Goal: Transaction & Acquisition: Obtain resource

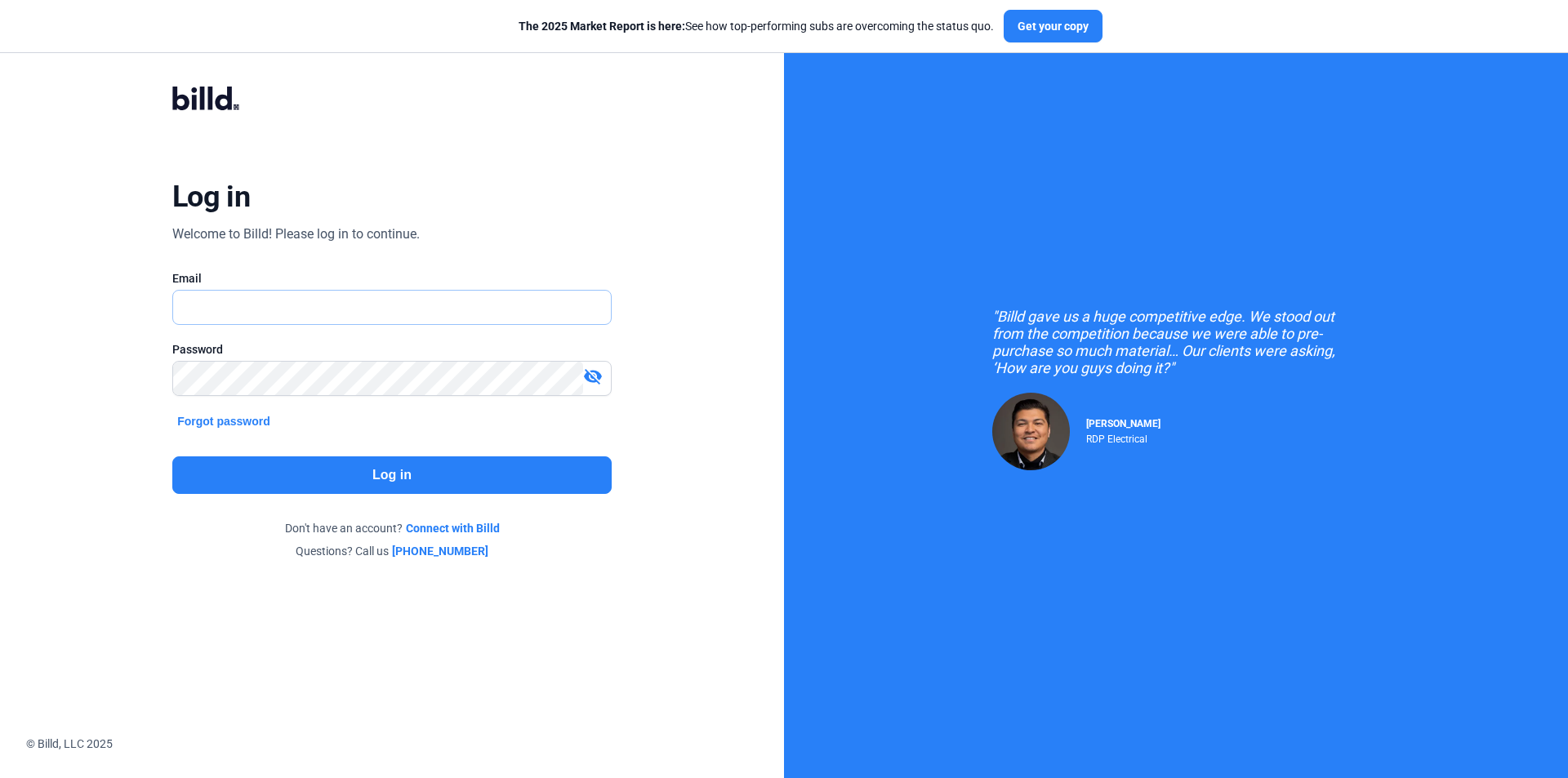
click at [450, 309] on input "text" at bounding box center [392, 308] width 438 height 33
type input "[EMAIL_ADDRESS][DOMAIN_NAME]"
click at [396, 461] on button "Log in" at bounding box center [392, 475] width 440 height 37
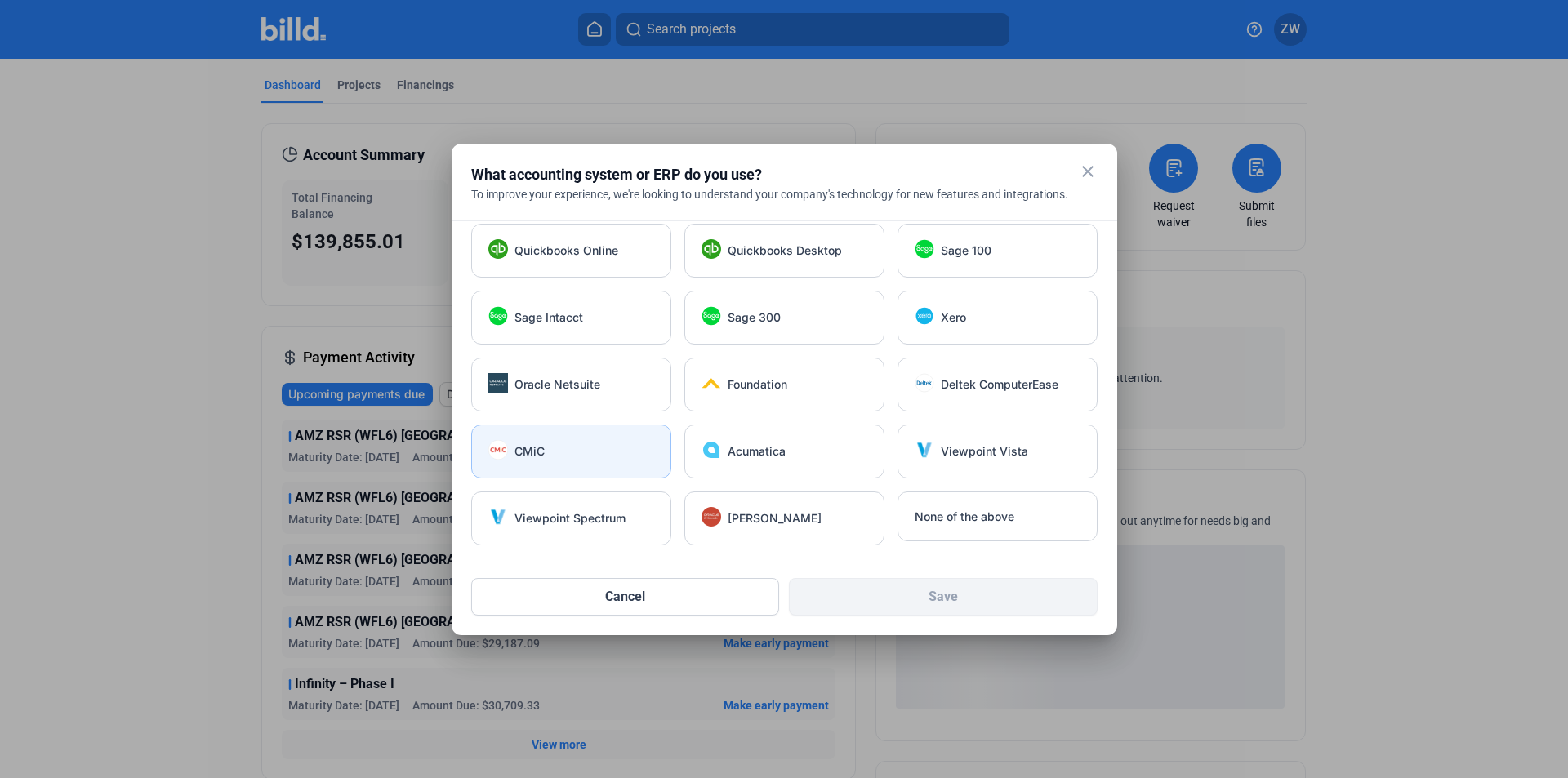
scroll to position [12, 0]
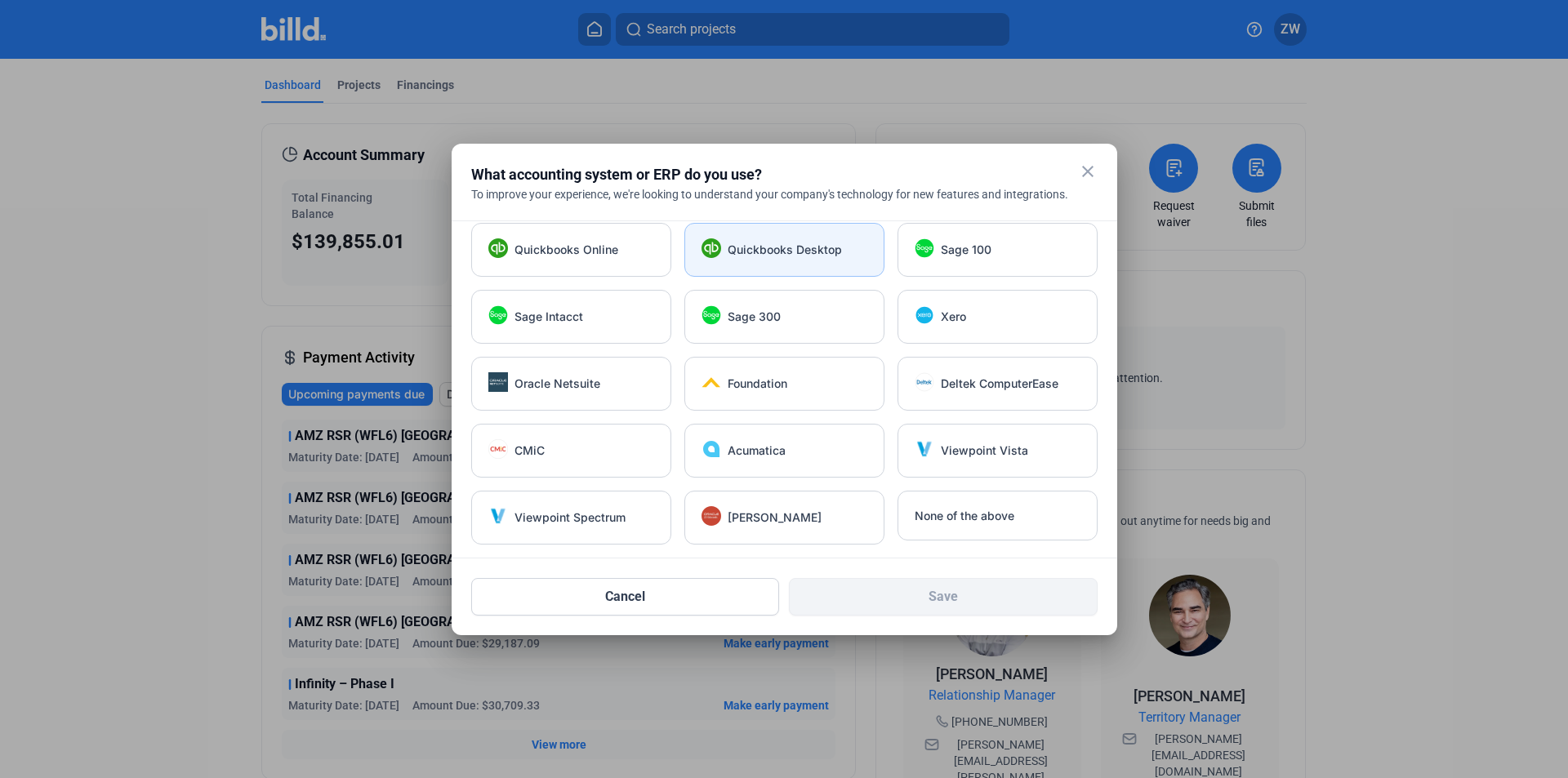
drag, startPoint x: 689, startPoint y: 255, endPoint x: 681, endPoint y: 259, distance: 8.9
click at [689, 256] on div "Quickbooks Desktop" at bounding box center [784, 250] width 200 height 54
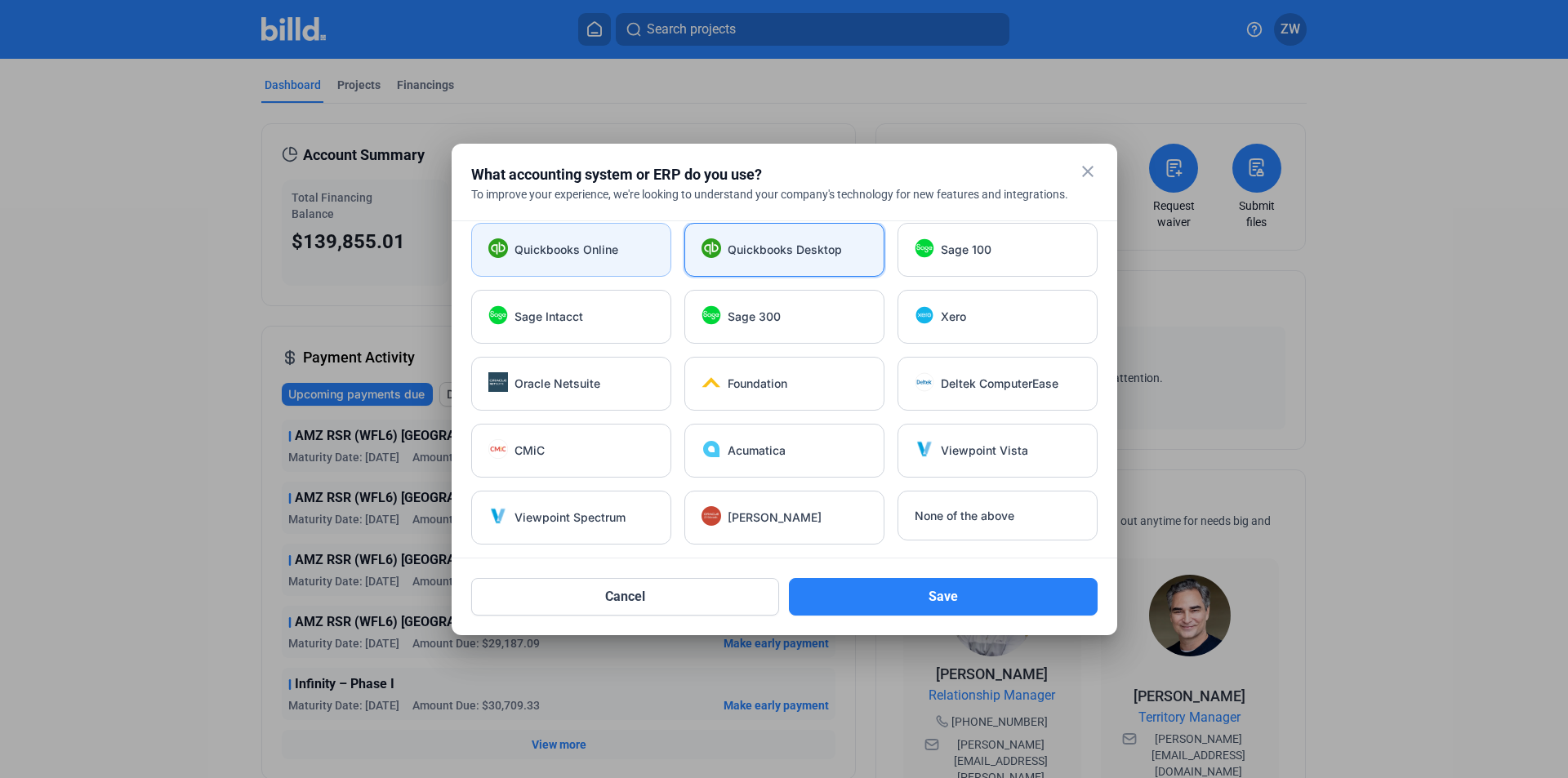
click at [631, 260] on div "Quickbooks Online" at bounding box center [571, 250] width 200 height 54
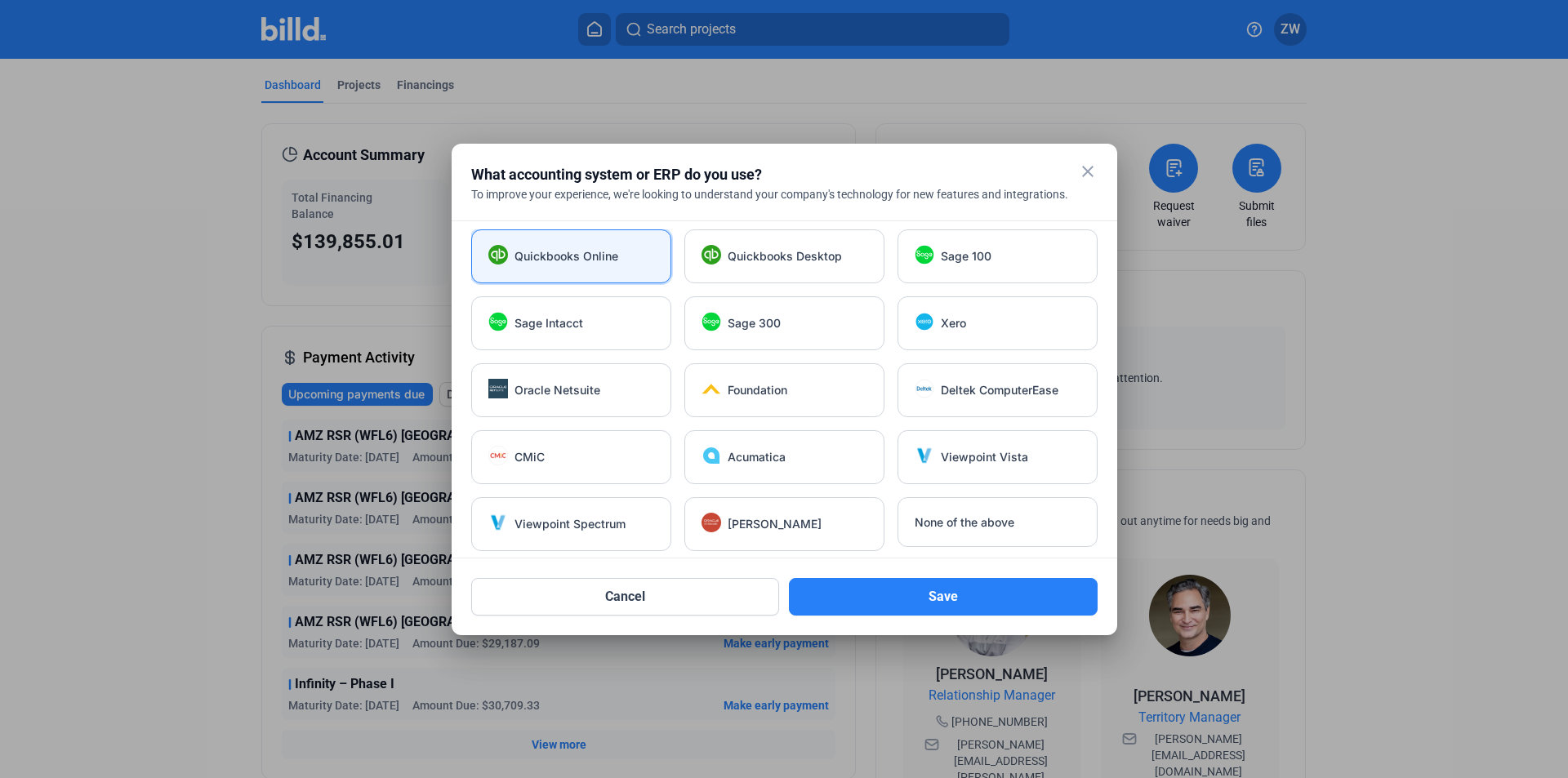
scroll to position [0, 0]
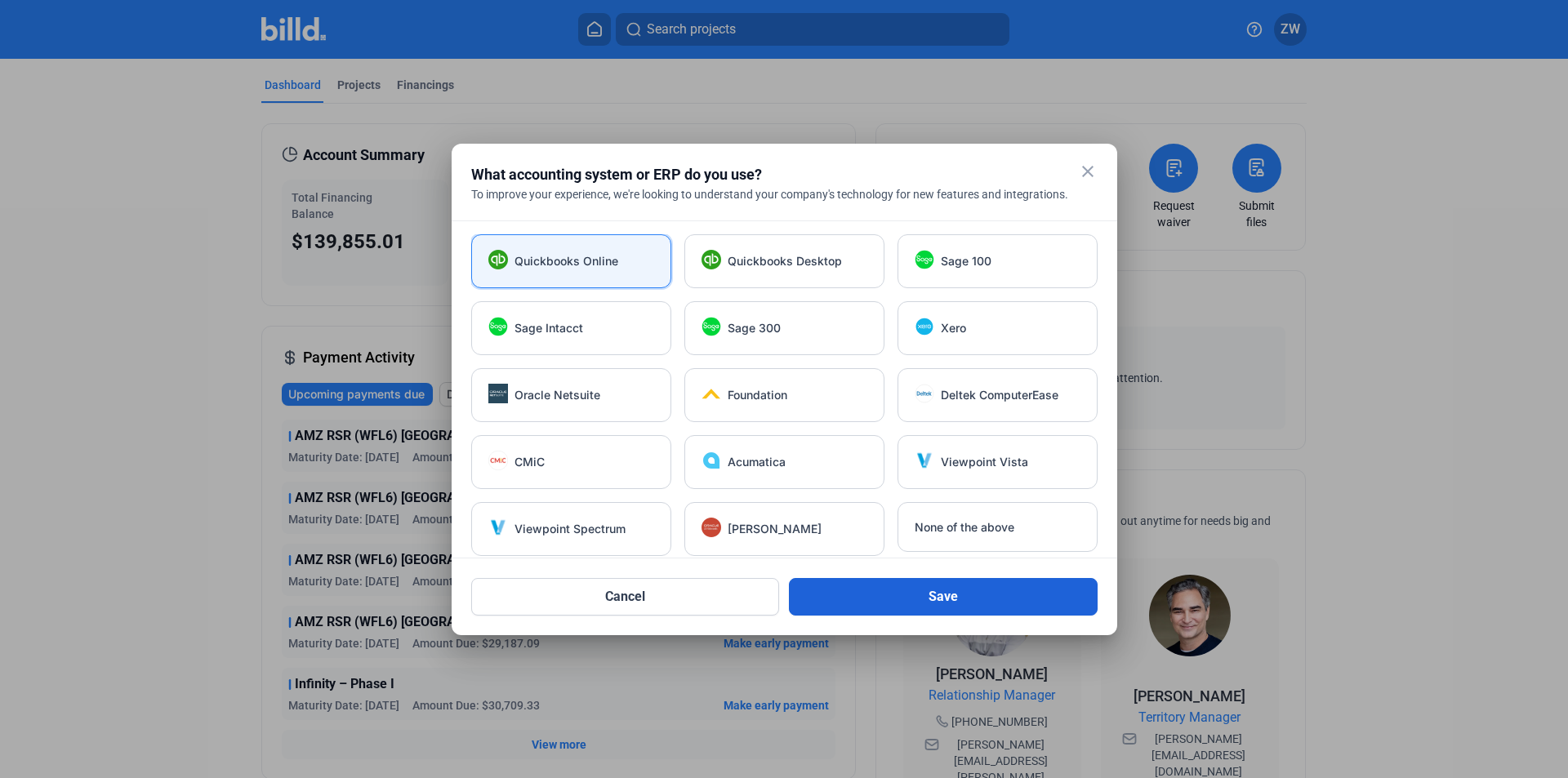
click at [908, 605] on button "Save" at bounding box center [943, 597] width 309 height 37
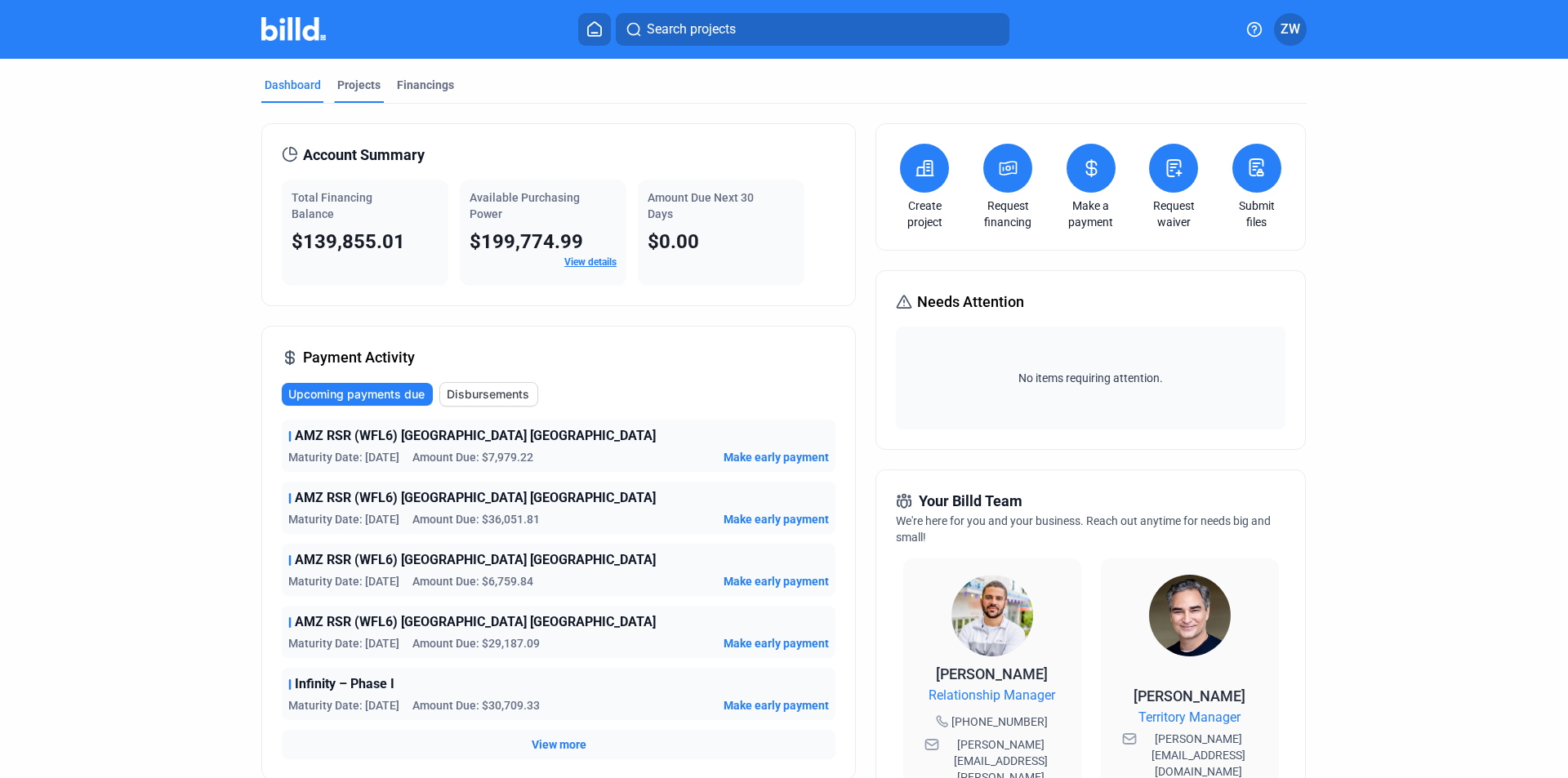
click at [337, 90] on div "Projects" at bounding box center [359, 85] width 43 height 17
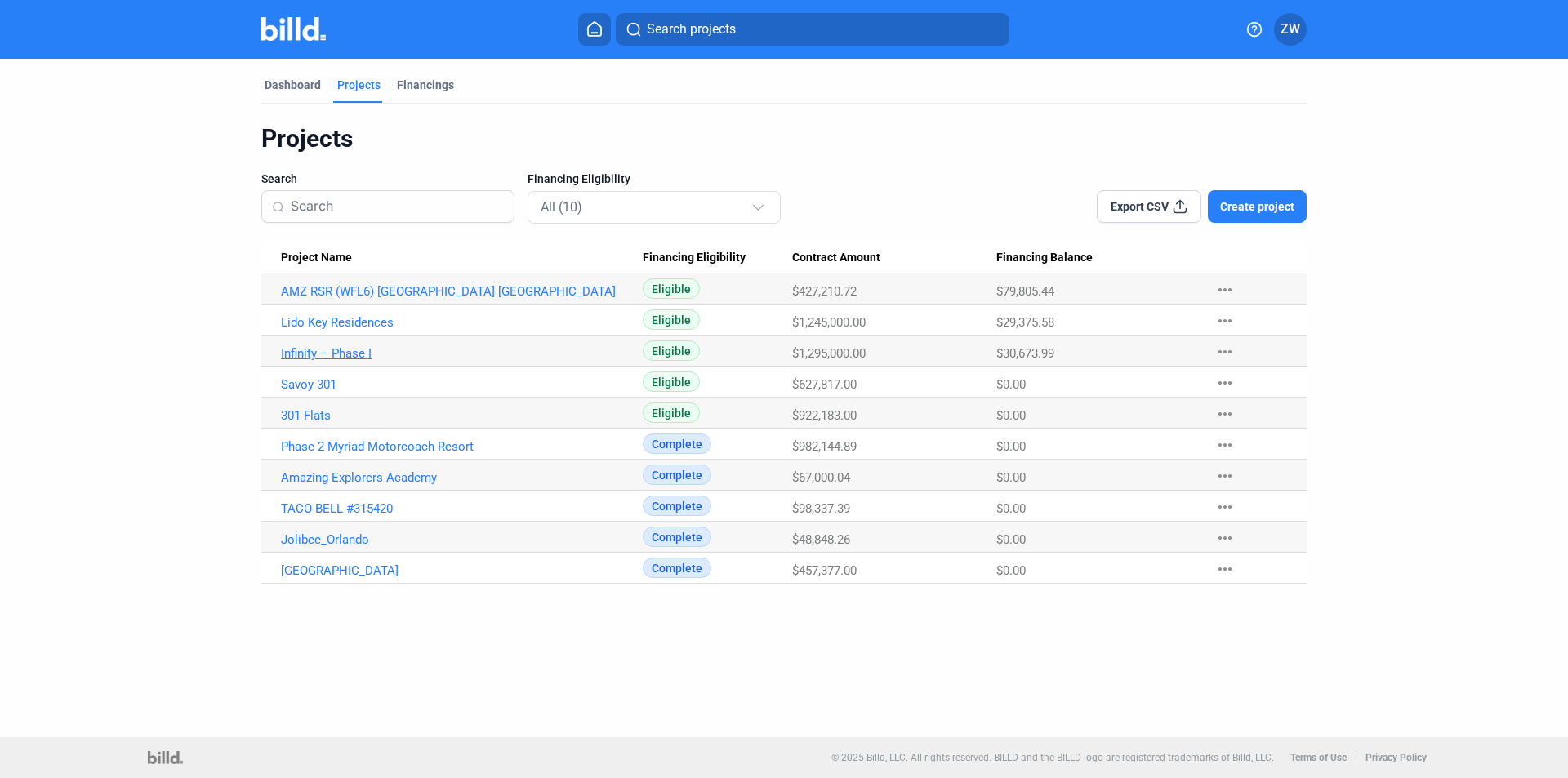
click at [363, 349] on link "Infinity – Phase I" at bounding box center [462, 353] width 362 height 15
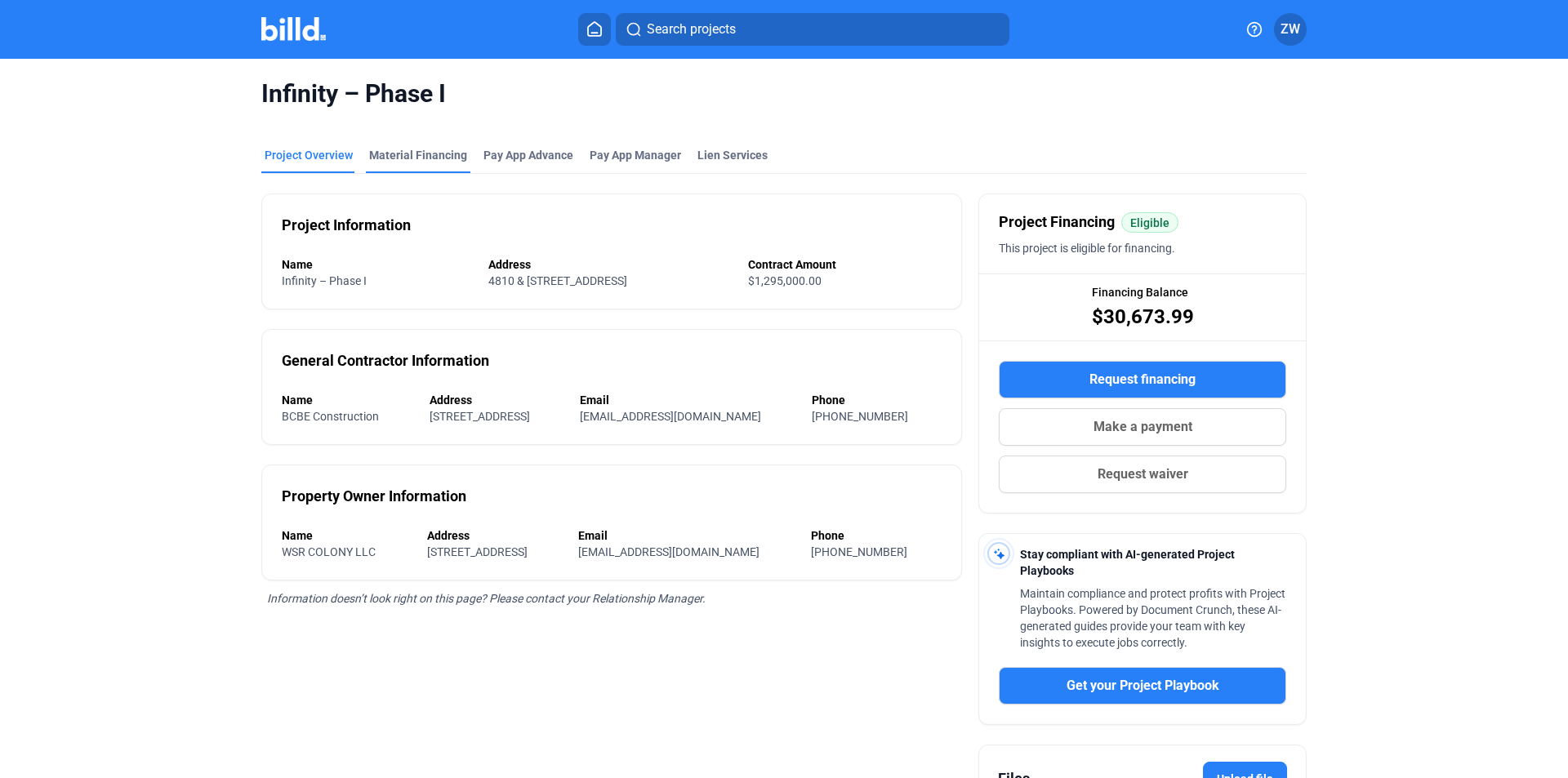
click at [384, 161] on div "Material Financing" at bounding box center [418, 154] width 98 height 17
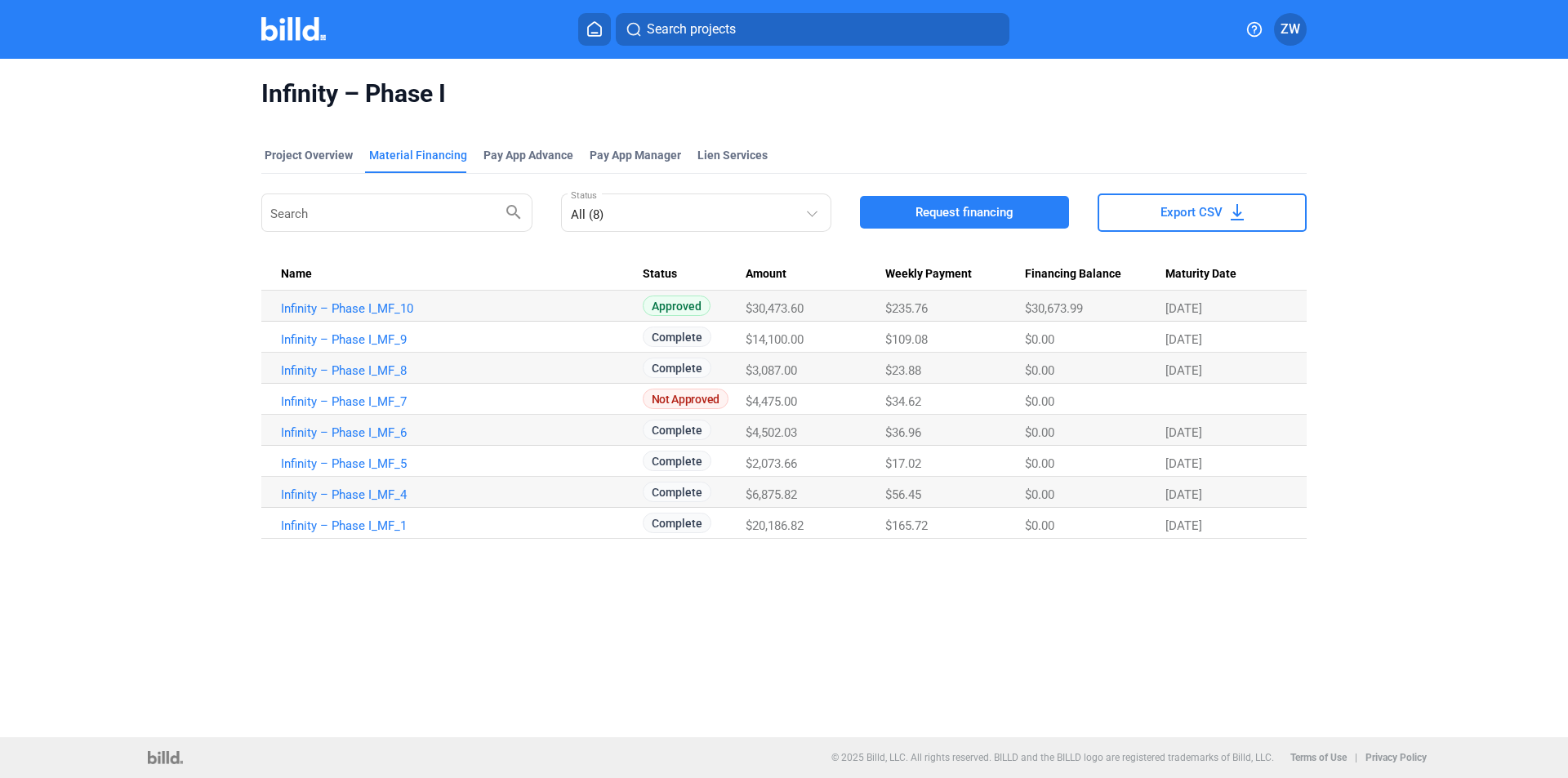
click at [953, 223] on button "Request financing" at bounding box center [964, 211] width 210 height 32
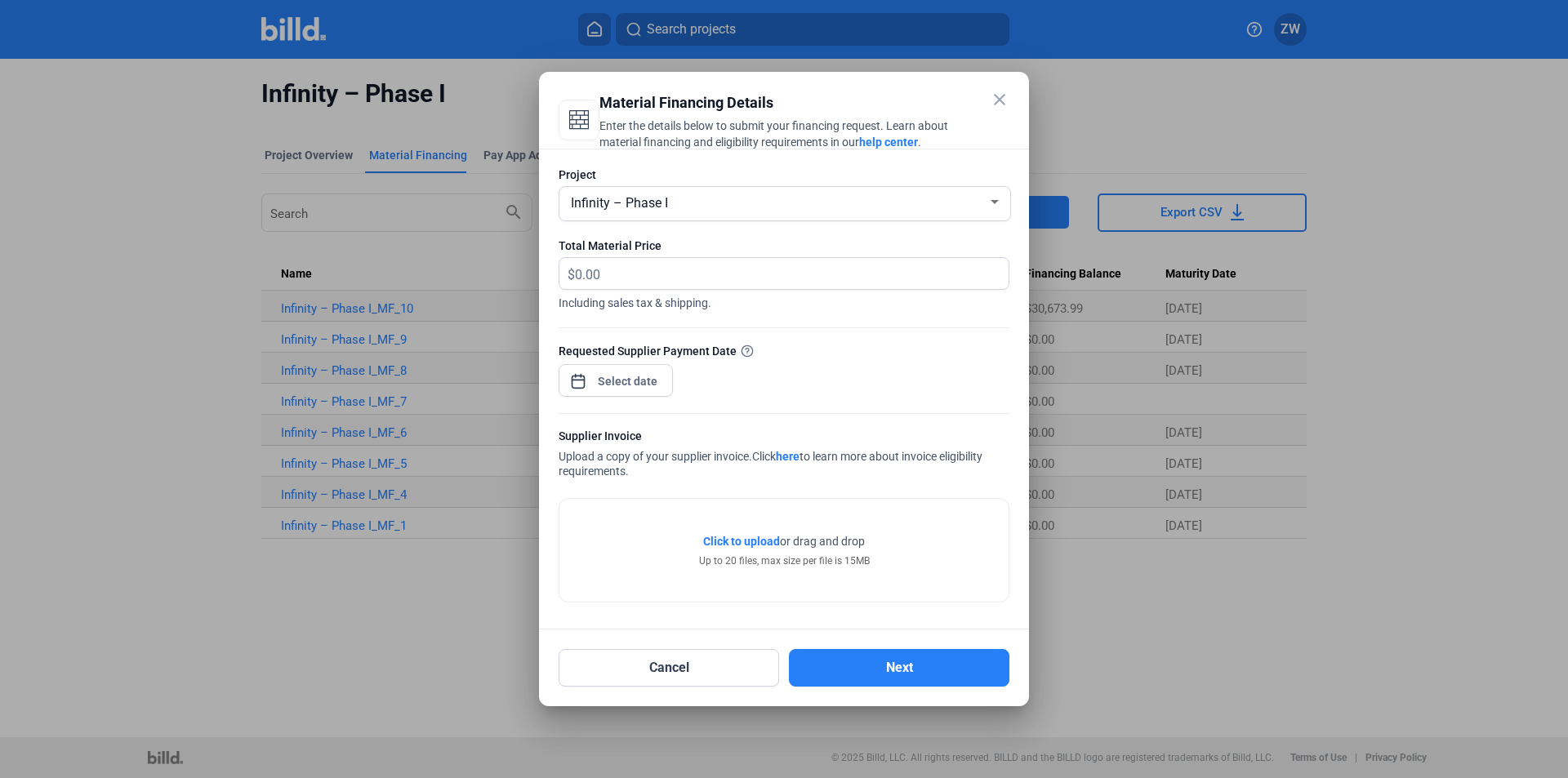
click at [767, 533] on span "Click to upload Tap to upload" at bounding box center [742, 541] width 77 height 17
click at [731, 531] on div "Click to upload Tap to upload or drag and drop Up to 20 files, max size per fil…" at bounding box center [784, 550] width 450 height 103
click at [725, 540] on span "Click to upload" at bounding box center [742, 541] width 77 height 13
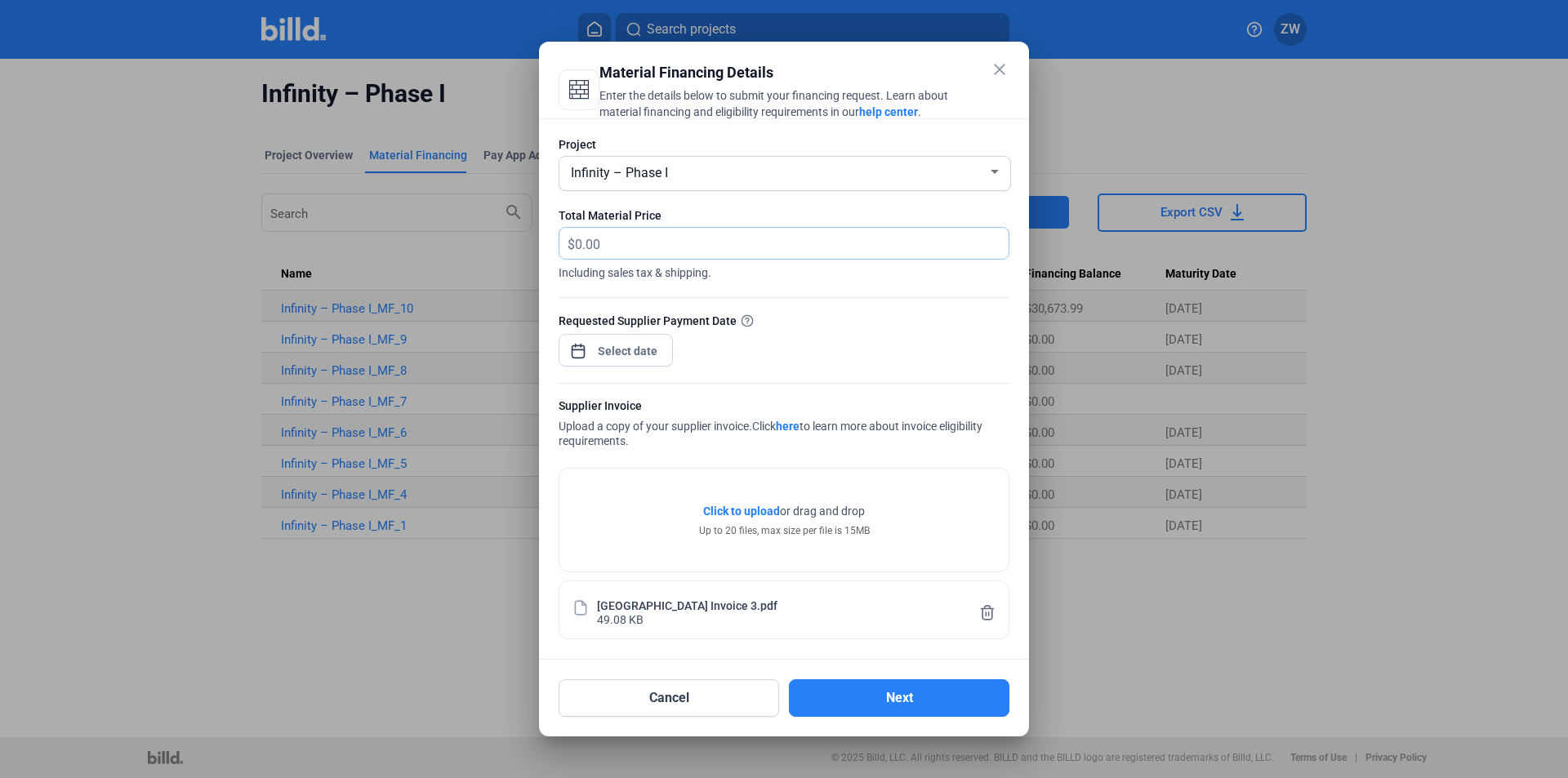
click at [671, 242] on input "text" at bounding box center [791, 244] width 434 height 31
type input "7,960.8"
click at [658, 344] on div "close Material Financing Details Enter the details below to submit your financi…" at bounding box center [784, 389] width 1568 height 778
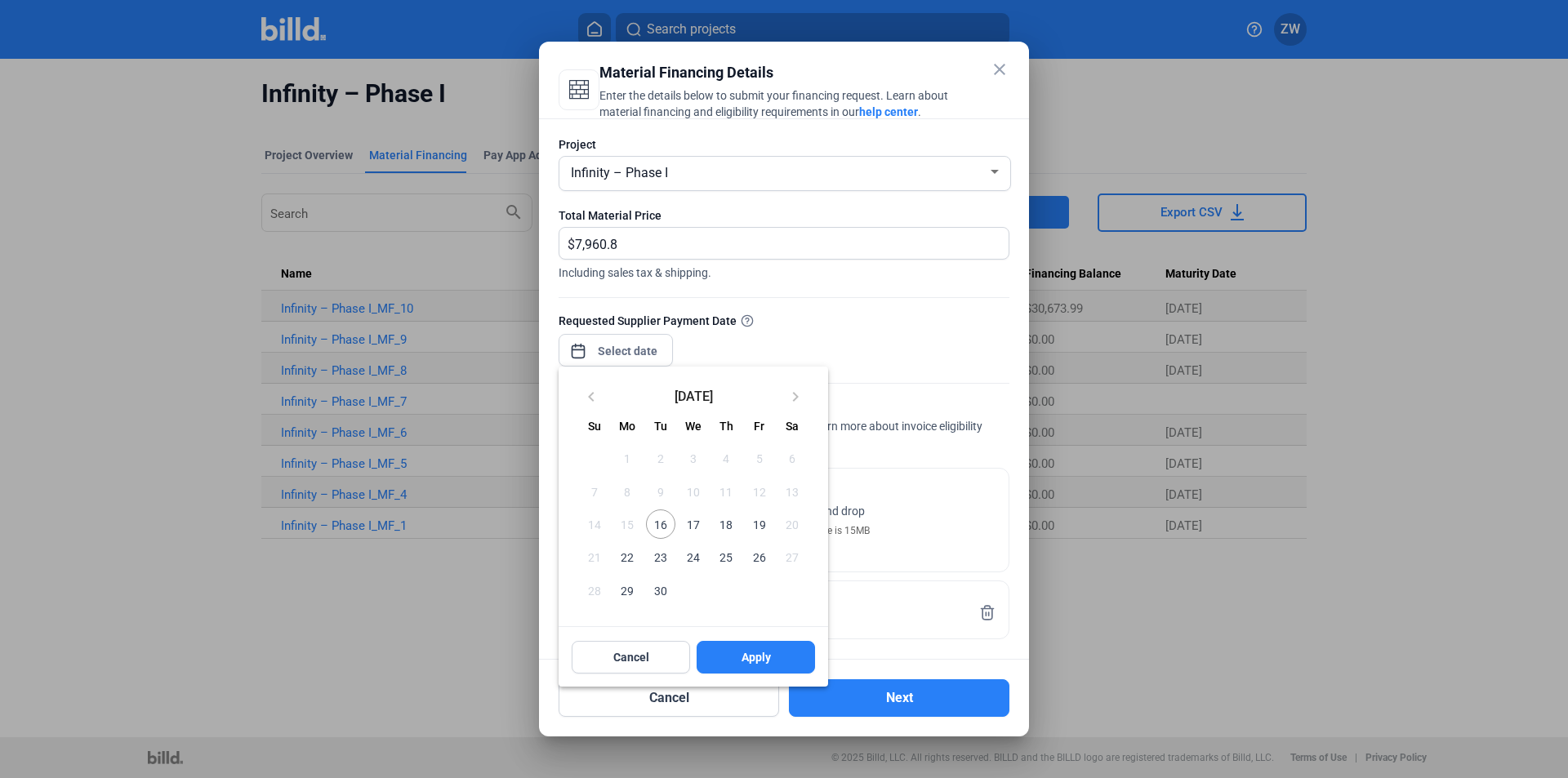
click at [661, 525] on span "16" at bounding box center [661, 524] width 30 height 30
click at [753, 661] on span "Apply" at bounding box center [756, 657] width 30 height 17
type input "[DATE]"
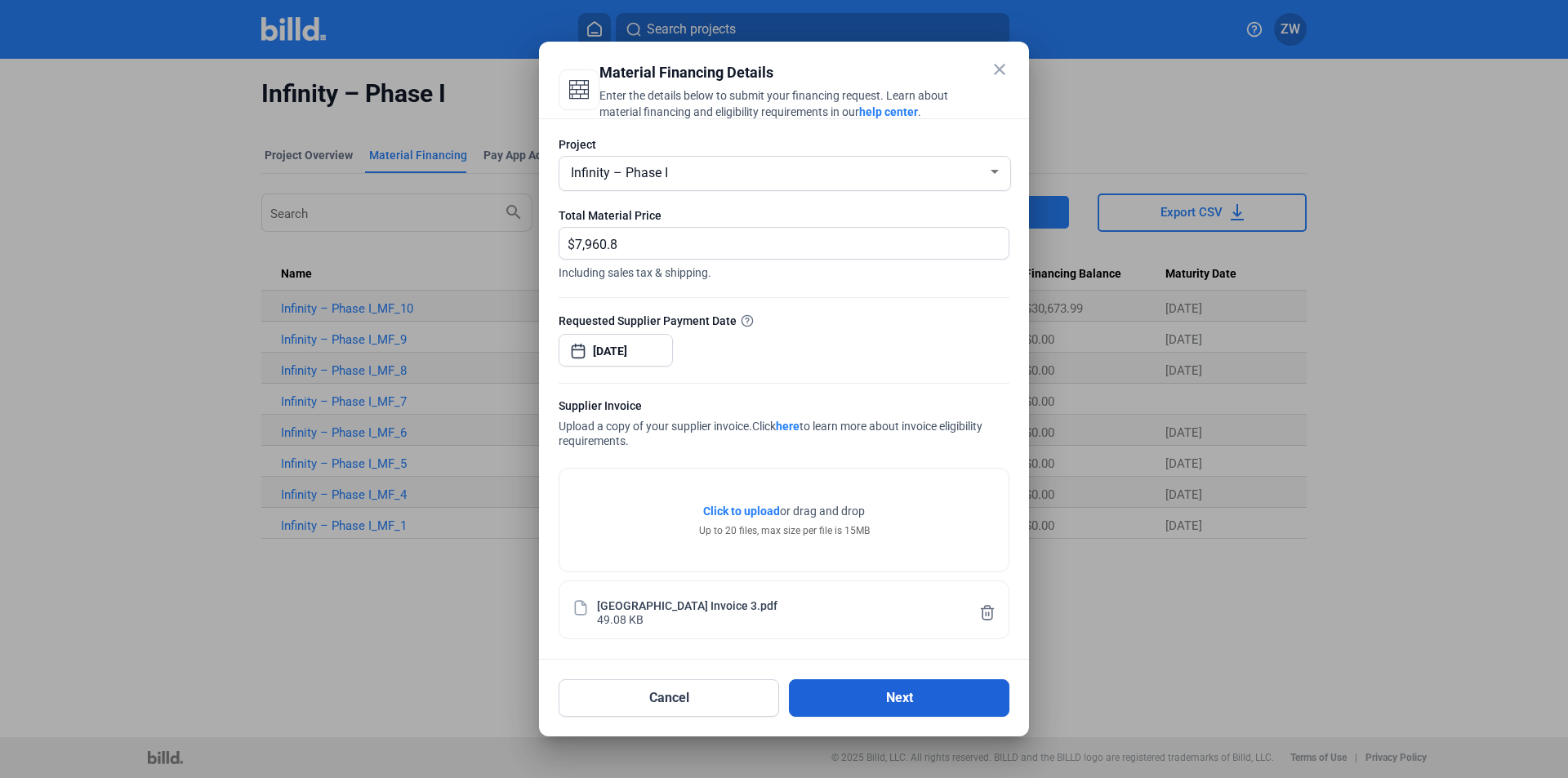
click at [830, 700] on button "Next" at bounding box center [899, 698] width 220 height 37
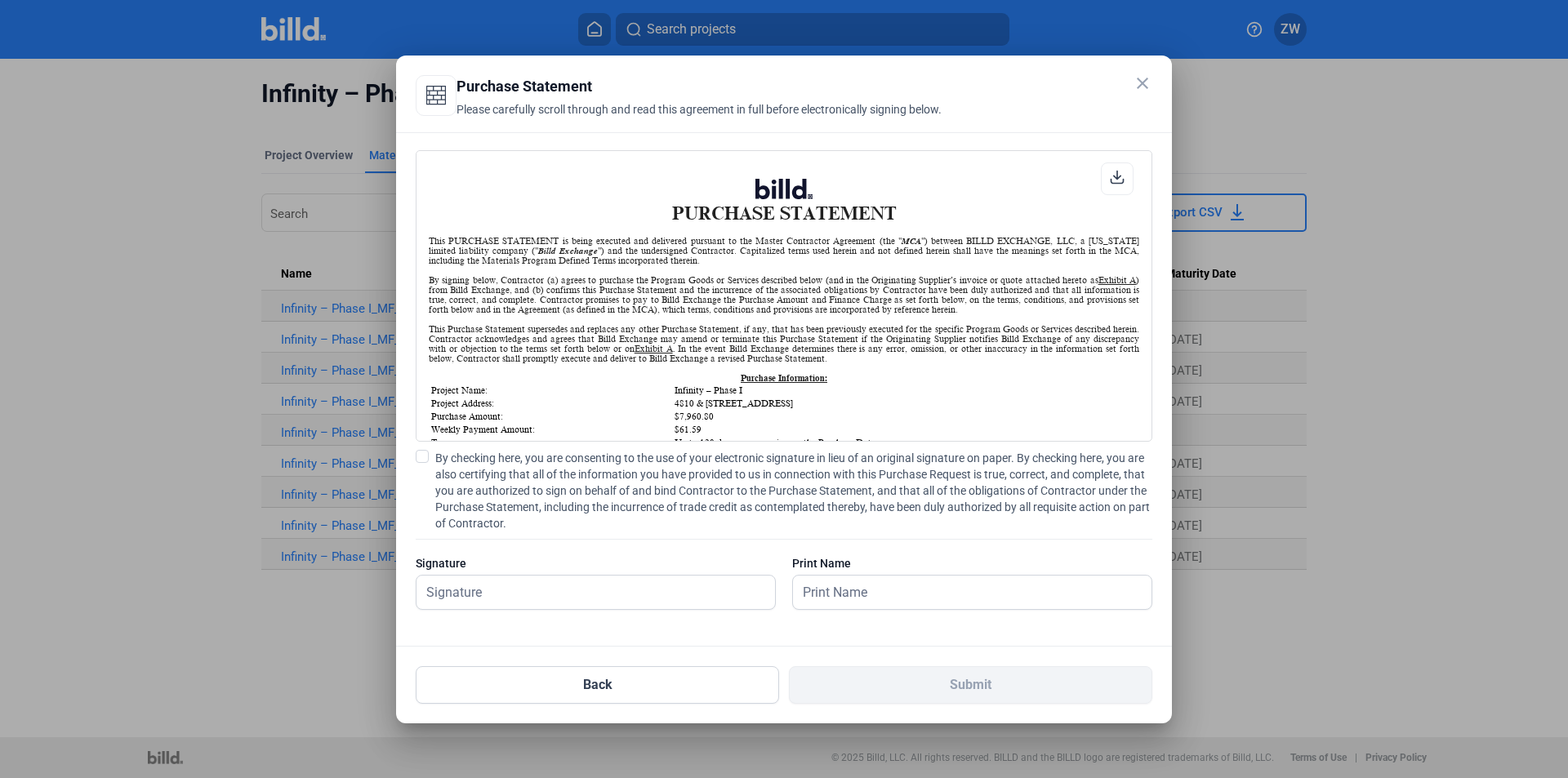
scroll to position [1, 0]
click at [556, 480] on span "By checking here, you are consenting to the use of your electronic signature in…" at bounding box center [794, 490] width 717 height 82
click at [0, 0] on input "By checking here, you are consenting to the use of your electronic signature in…" at bounding box center [0, 0] width 0 height 0
click at [551, 589] on input "text" at bounding box center [586, 592] width 340 height 33
type input "[PERSON_NAME]"
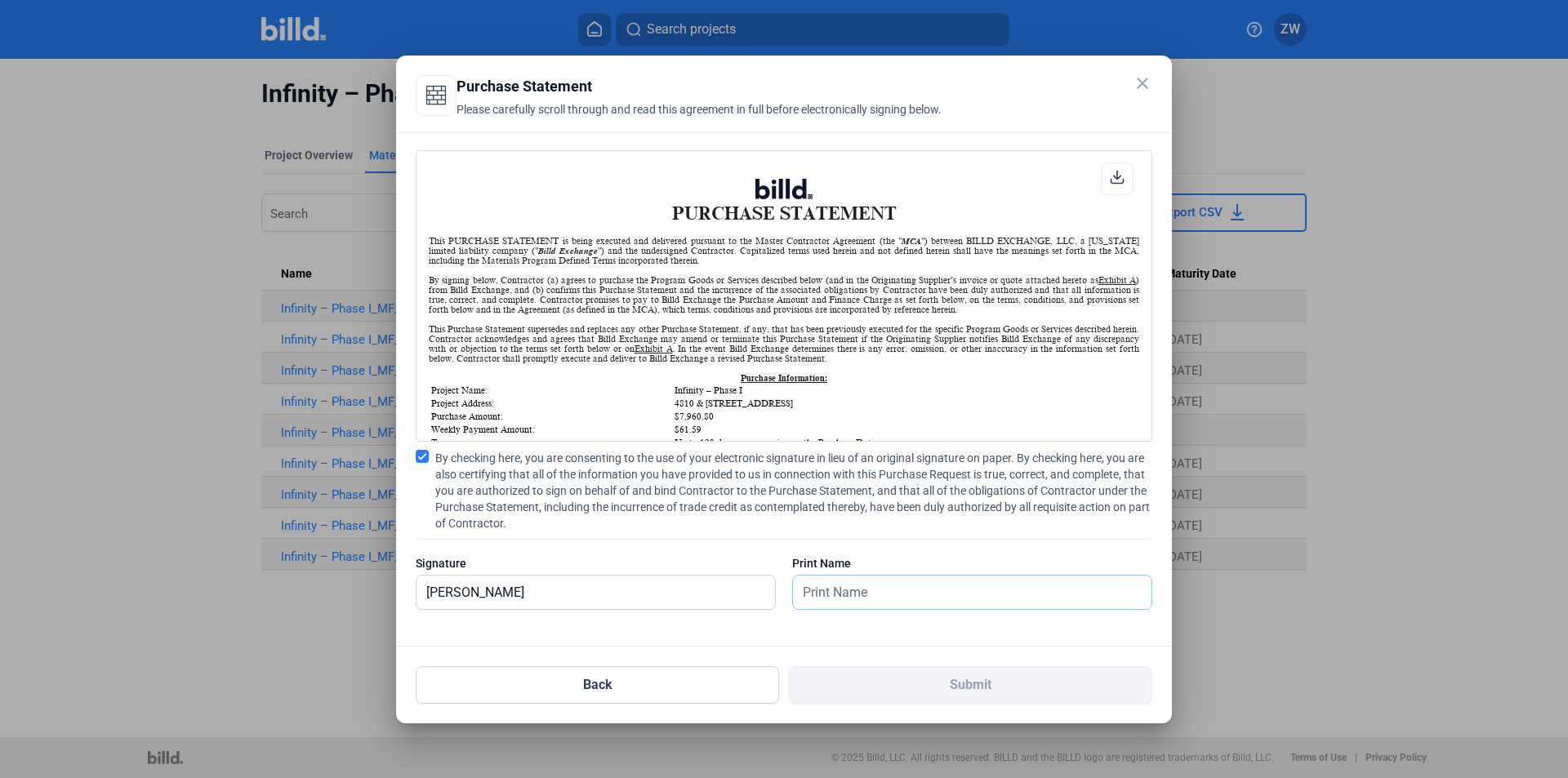
click at [848, 595] on input "text" at bounding box center [972, 592] width 358 height 33
type input "[PERSON_NAME]"
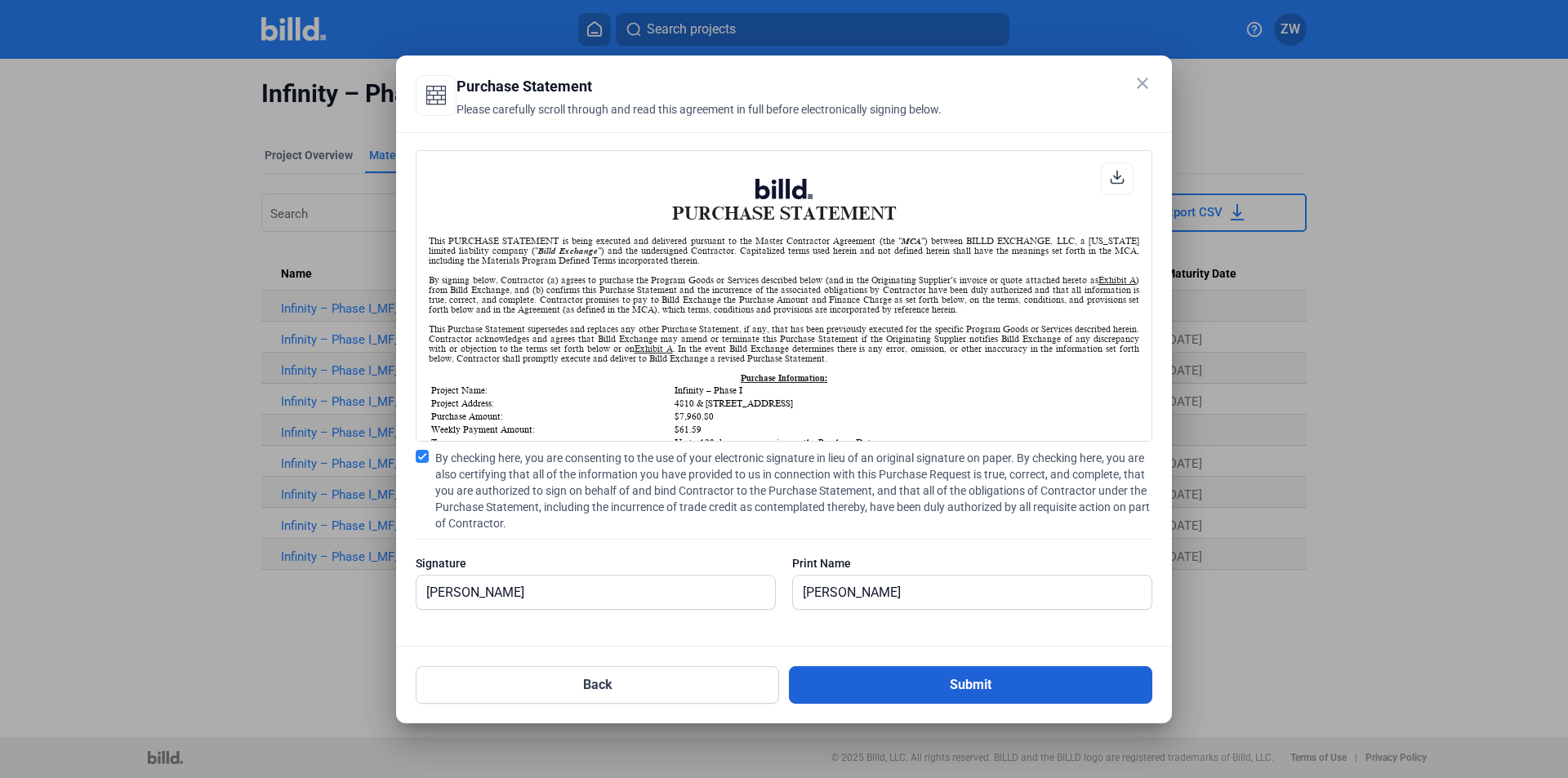
click at [892, 681] on button "Submit" at bounding box center [970, 685] width 363 height 37
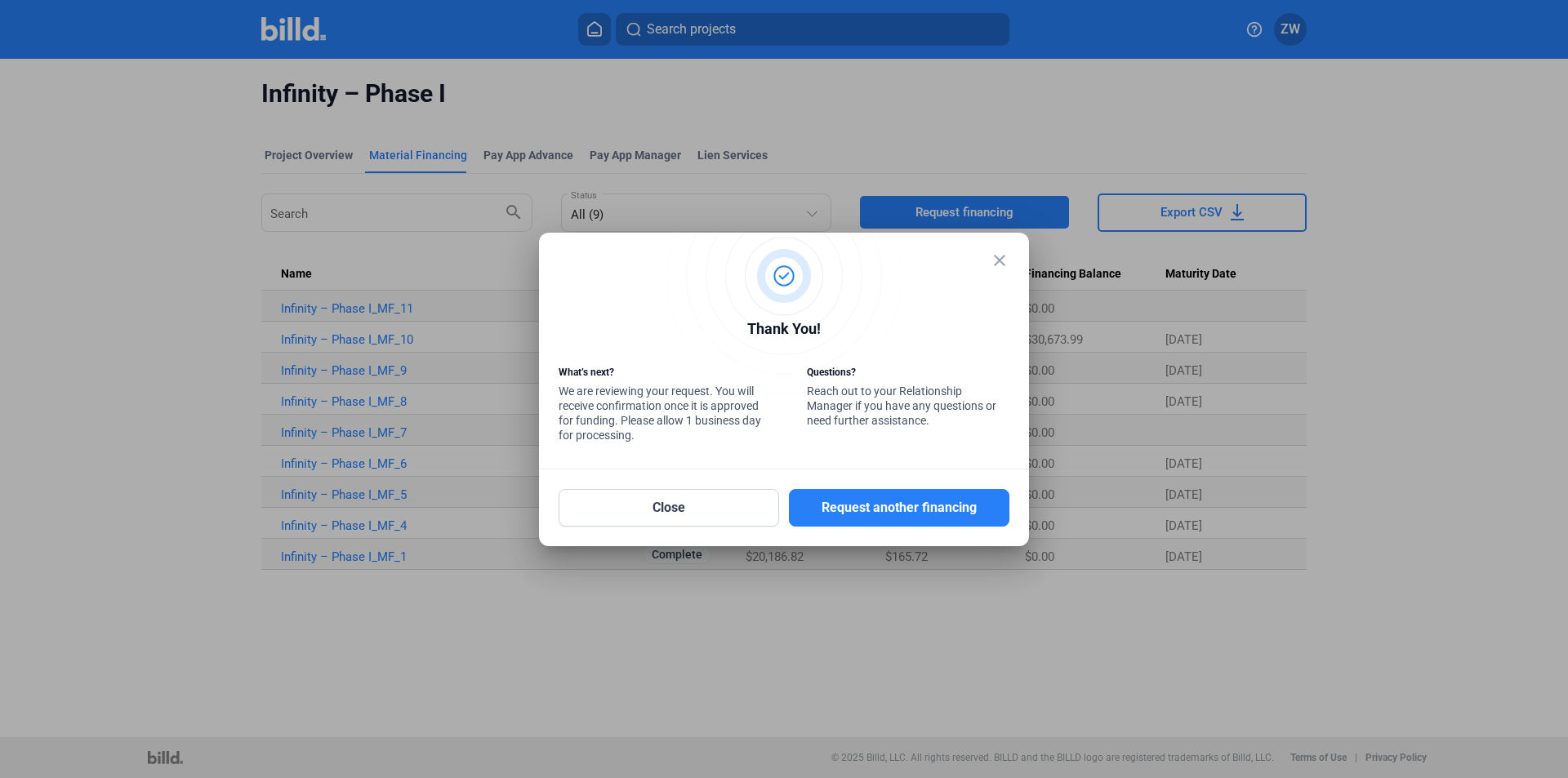
click at [1379, 306] on div at bounding box center [784, 389] width 1568 height 778
click at [1006, 259] on mat-icon "close" at bounding box center [999, 261] width 20 height 20
